Goal: Transaction & Acquisition: Book appointment/travel/reservation

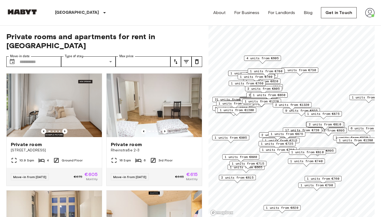
click at [179, 56] on button "tune" at bounding box center [175, 61] width 11 height 11
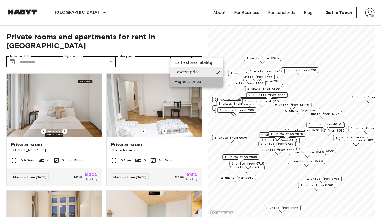
click at [194, 83] on li "Highest price" at bounding box center [196, 82] width 53 height 10
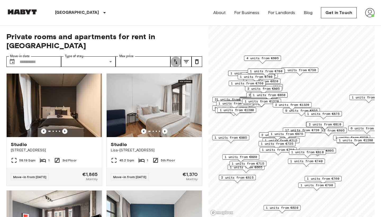
click at [178, 58] on icon "tune" at bounding box center [176, 61] width 6 height 6
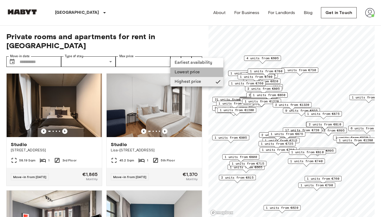
click at [185, 73] on li "Lowest price" at bounding box center [196, 72] width 53 height 10
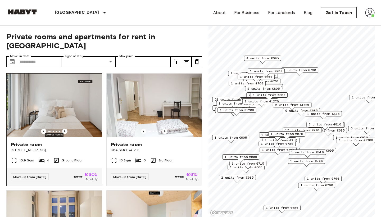
click at [76, 148] on span "[STREET_ADDRESS]" at bounding box center [54, 150] width 87 height 5
click at [177, 58] on icon "tune" at bounding box center [176, 61] width 6 height 6
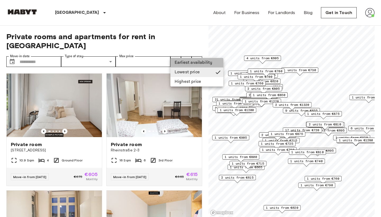
click at [194, 63] on li "Earliest availability" at bounding box center [196, 63] width 53 height 10
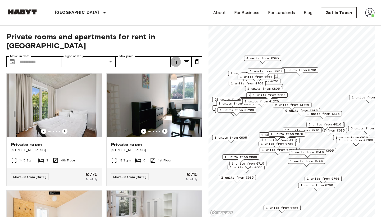
click at [174, 56] on button "tune" at bounding box center [175, 61] width 11 height 11
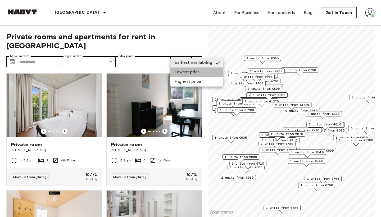
click at [185, 74] on li "Lowest price" at bounding box center [196, 72] width 53 height 10
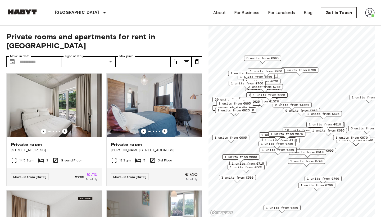
scroll to position [472, 0]
